Goal: Task Accomplishment & Management: Use online tool/utility

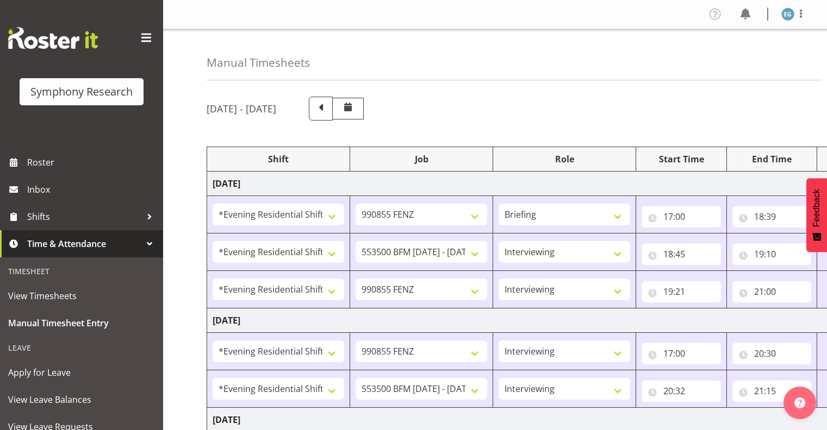
select select "48116"
select select "9636"
select select "297"
select select "48116"
select select "10242"
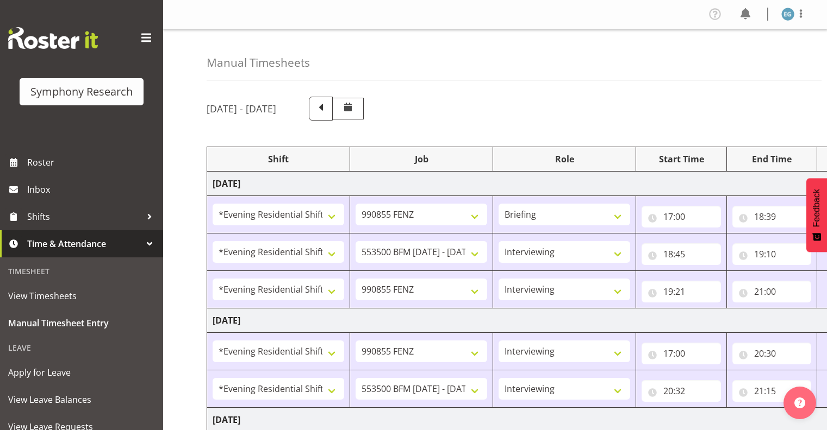
select select "48116"
select select "9636"
select select "48116"
select select "9636"
select select "48116"
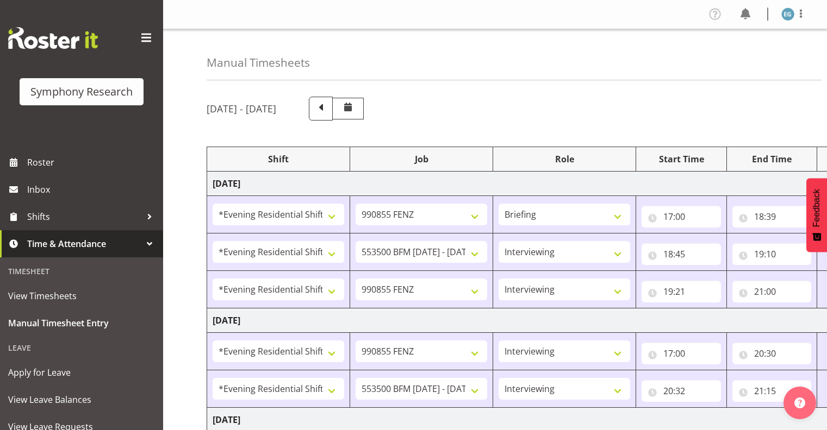
select select "10242"
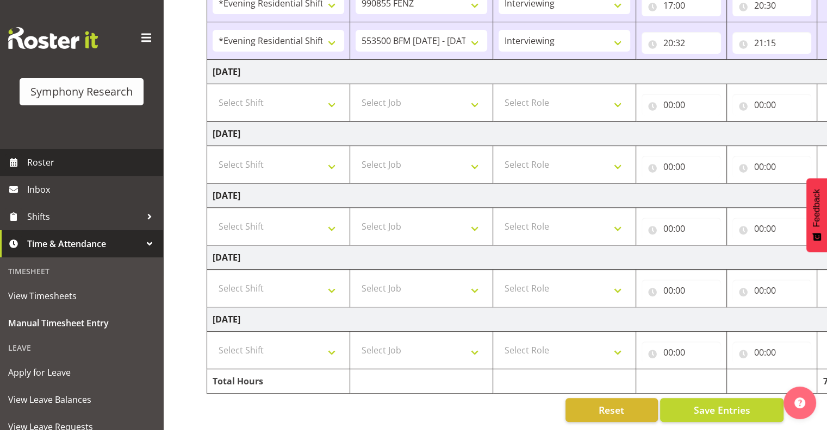
click at [41, 161] on span "Roster" at bounding box center [92, 162] width 130 height 16
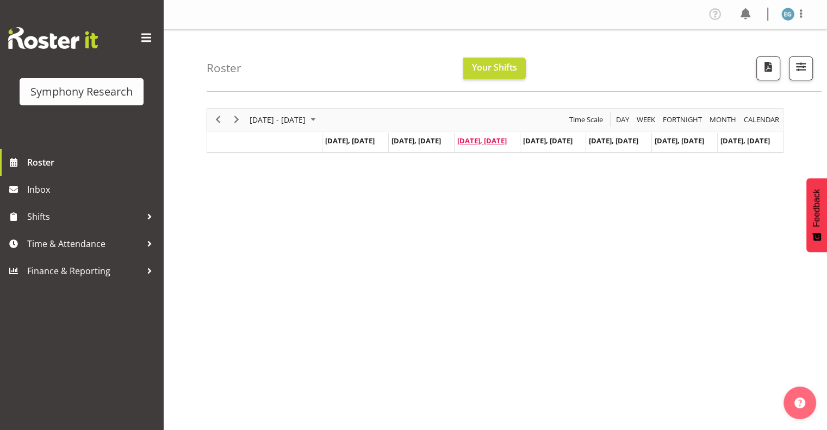
click at [485, 139] on span "[DATE], [DATE]" at bounding box center [481, 141] width 49 height 10
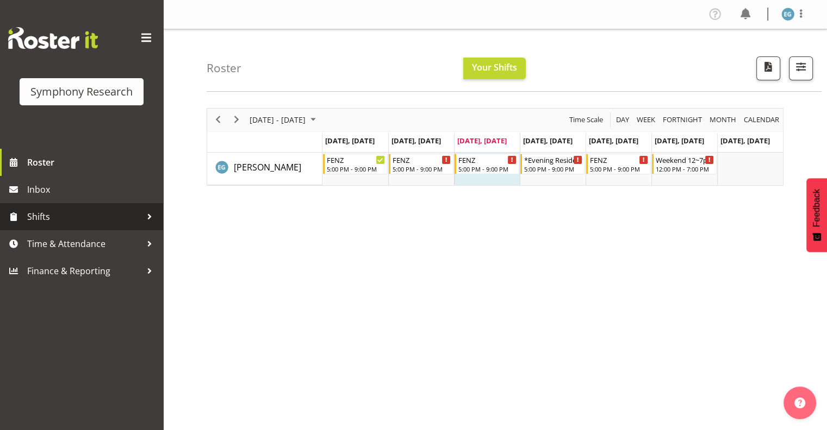
click at [31, 214] on span "Shifts" at bounding box center [84, 217] width 114 height 16
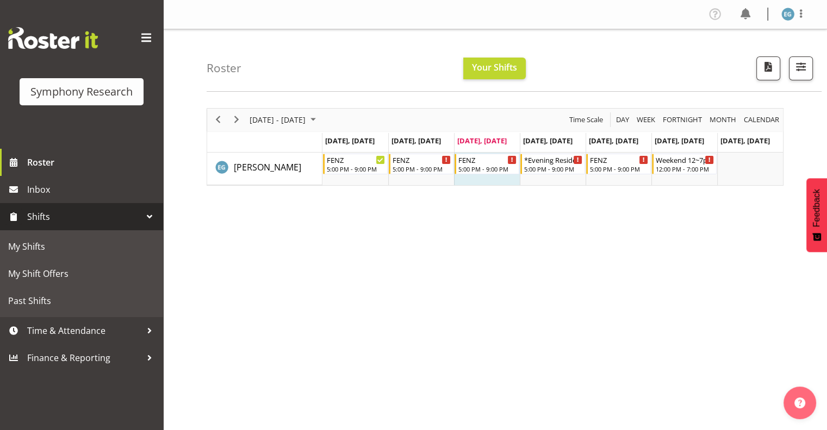
click at [41, 212] on span "Shifts" at bounding box center [84, 217] width 114 height 16
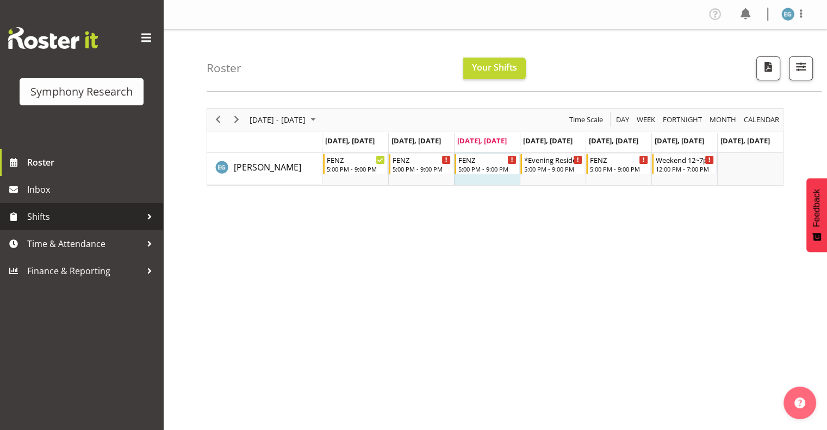
click at [42, 214] on span "Shifts" at bounding box center [84, 217] width 114 height 16
